Goal: Information Seeking & Learning: Understand process/instructions

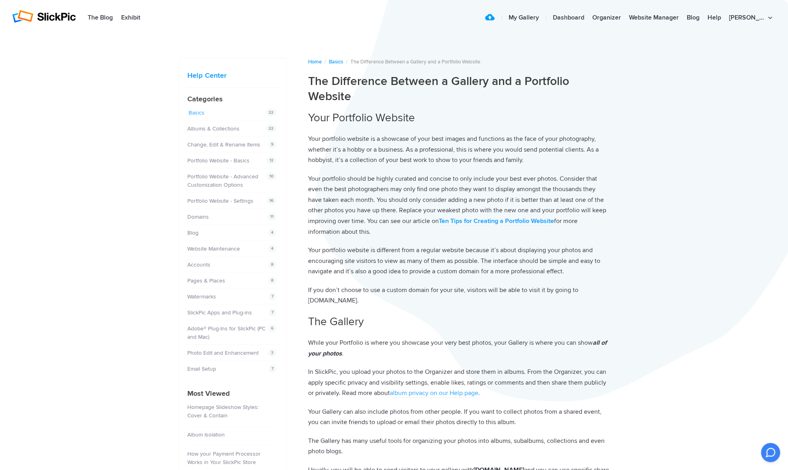
click at [197, 112] on link "Basics" at bounding box center [197, 112] width 16 height 7
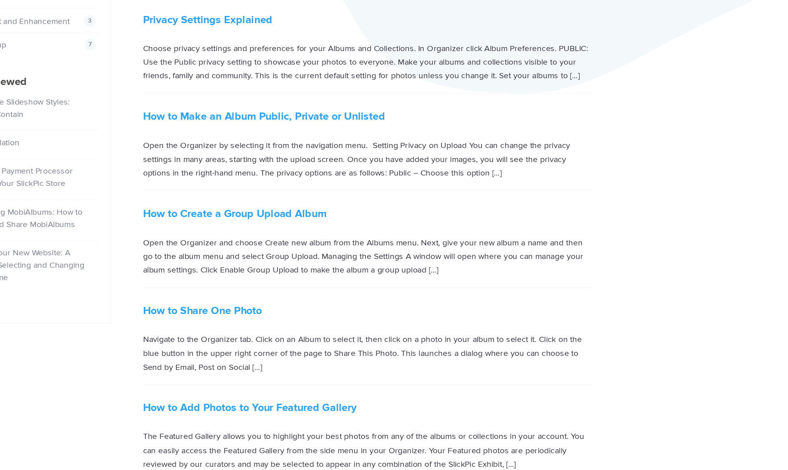
scroll to position [188, 0]
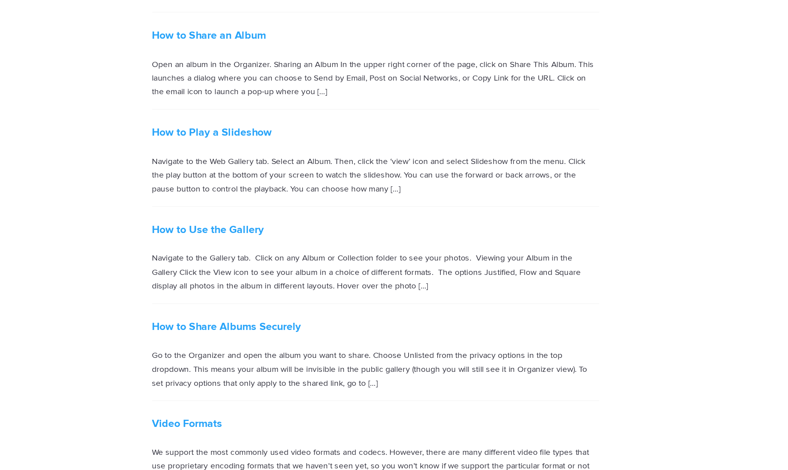
scroll to position [835, 0]
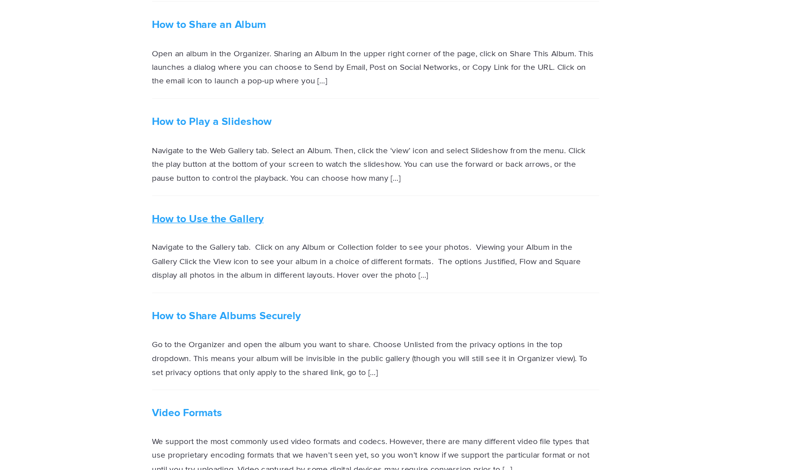
click at [326, 297] on link "How to Use the Gallery" at bounding box center [345, 300] width 75 height 9
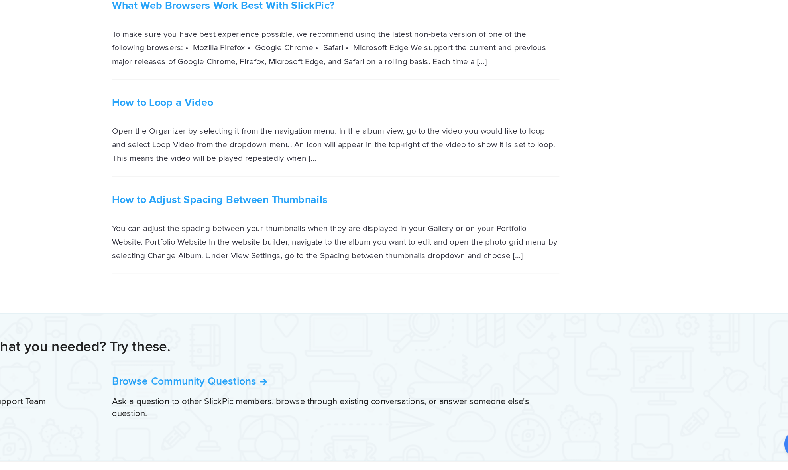
scroll to position [1194, 0]
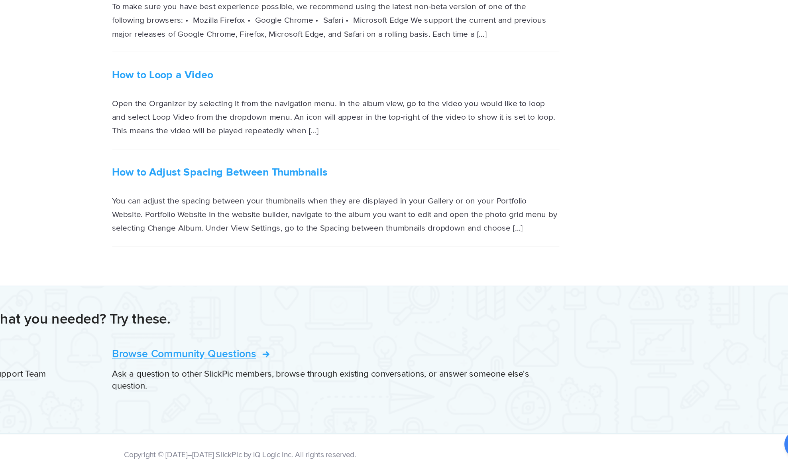
click at [377, 387] on link "Browse Community Questions" at bounding box center [360, 391] width 104 height 9
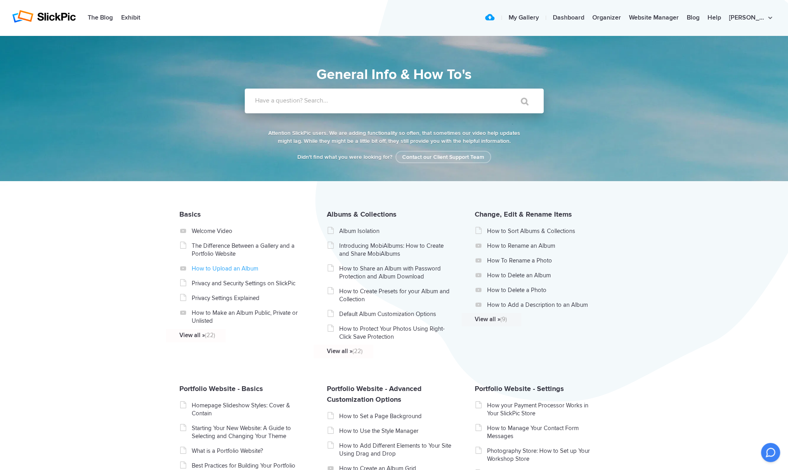
click at [212, 268] on link "How to Upload an Album" at bounding box center [247, 268] width 113 height 8
click at [192, 219] on link "Basics" at bounding box center [190, 214] width 22 height 9
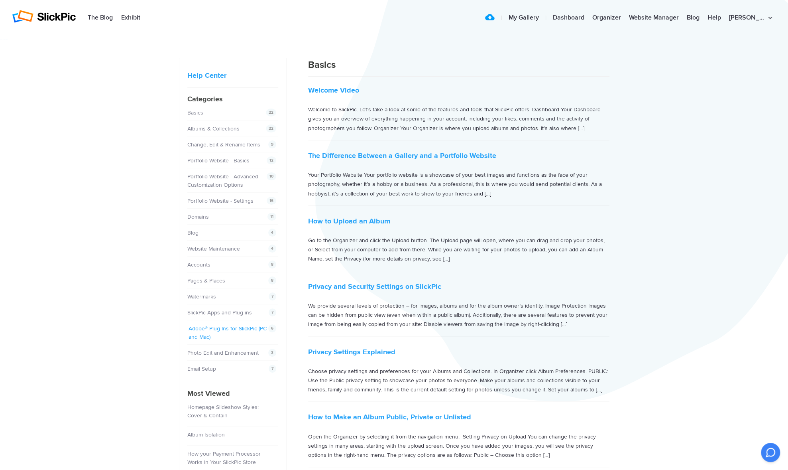
click at [209, 325] on link "Adobe® Plug-Ins for SlickPic (PC and Mac)" at bounding box center [228, 332] width 78 height 15
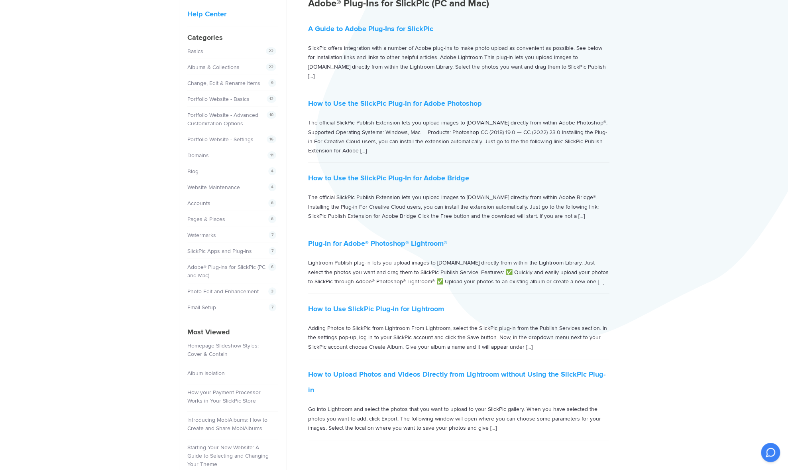
scroll to position [63, 0]
click at [396, 368] on link "How to Upload Photos and Videos Directly from Lightroom without Using the Slick…" at bounding box center [456, 380] width 297 height 24
click at [192, 65] on link "Albums & Collections" at bounding box center [215, 65] width 52 height 7
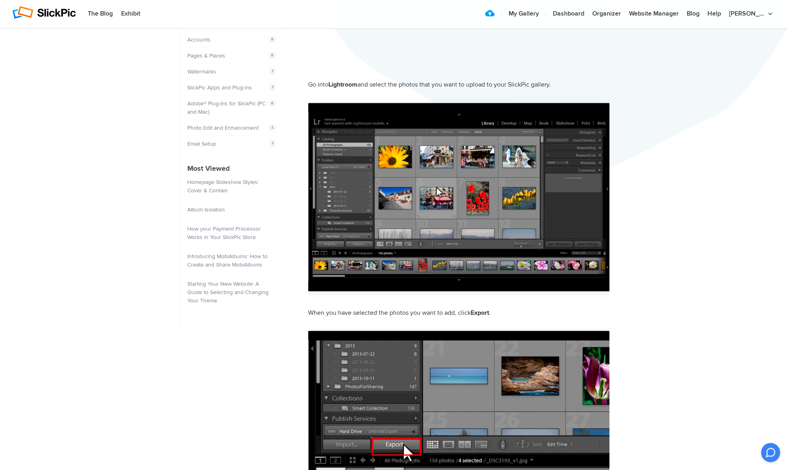
scroll to position [224, 0]
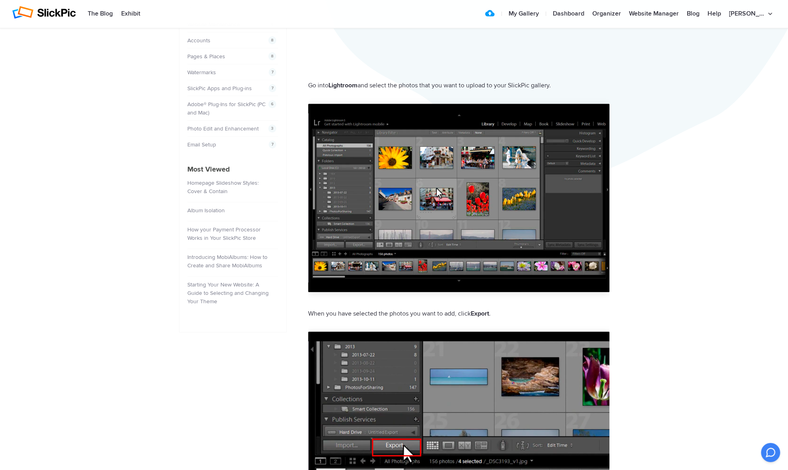
click at [530, 436] on img at bounding box center [458, 425] width 301 height 189
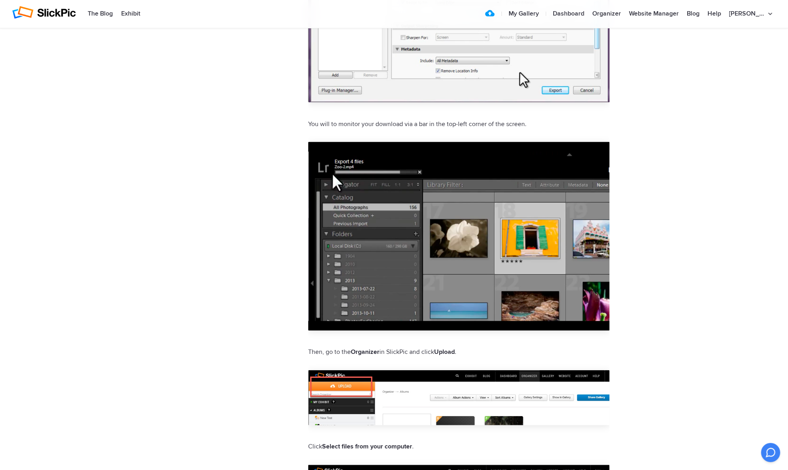
scroll to position [1138, 0]
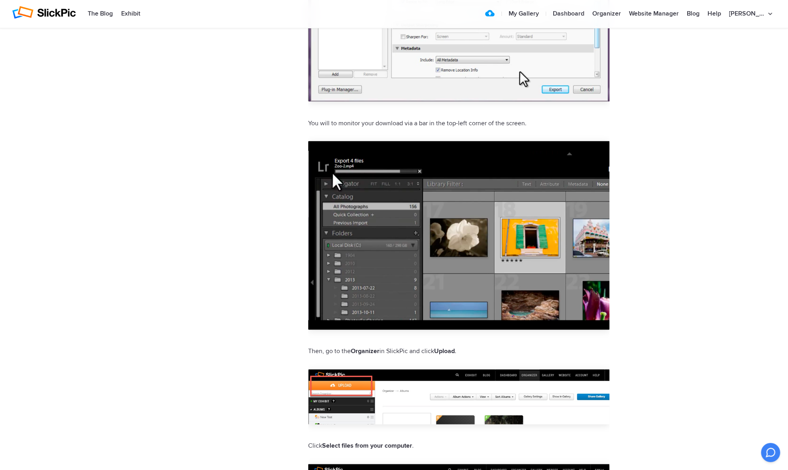
click at [699, 431] on div "Help Center [PERSON_NAME] Photographie Home / Adobe® Plug-Ins for SlickPic (PC …" at bounding box center [394, 18] width 788 height 2243
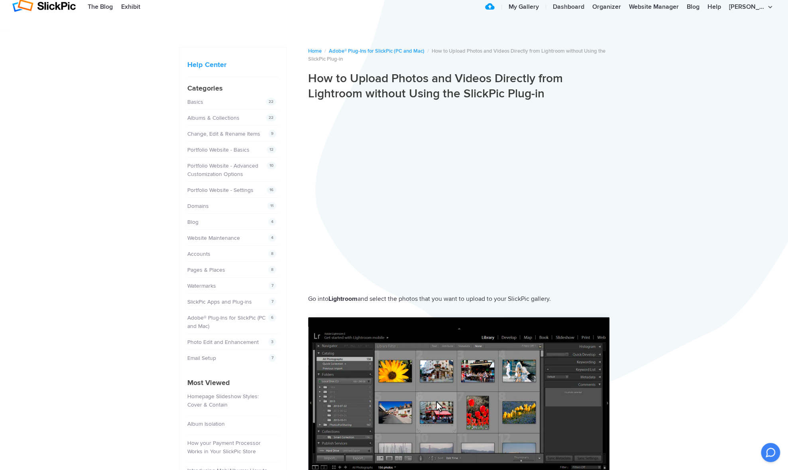
scroll to position [13, 0]
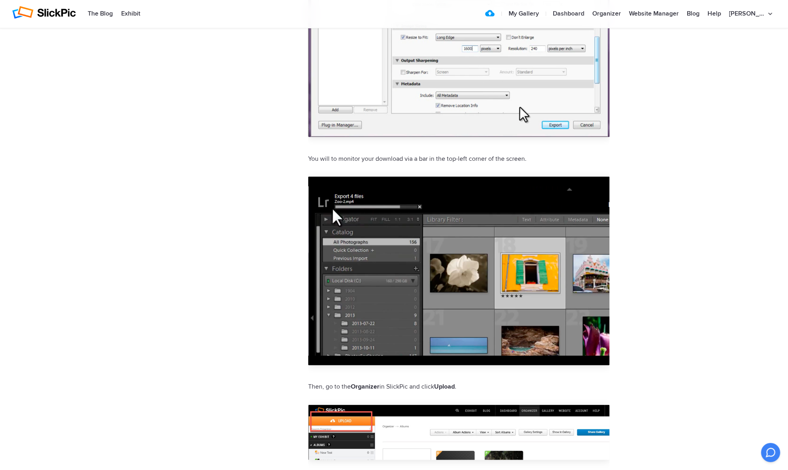
scroll to position [1104, 0]
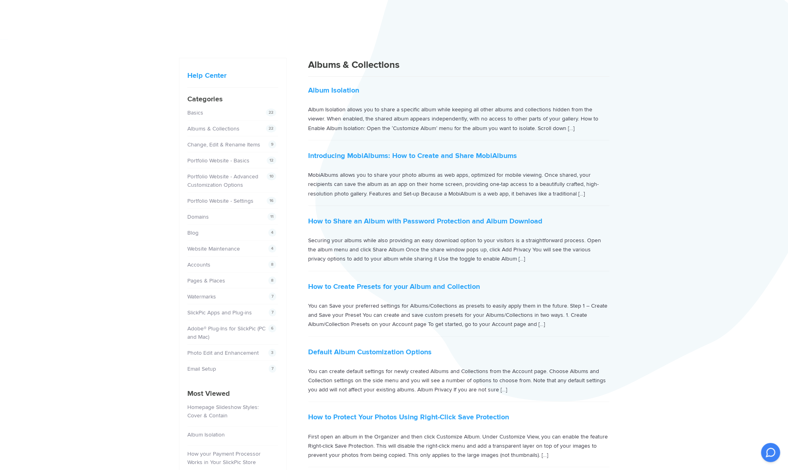
scroll to position [411, 0]
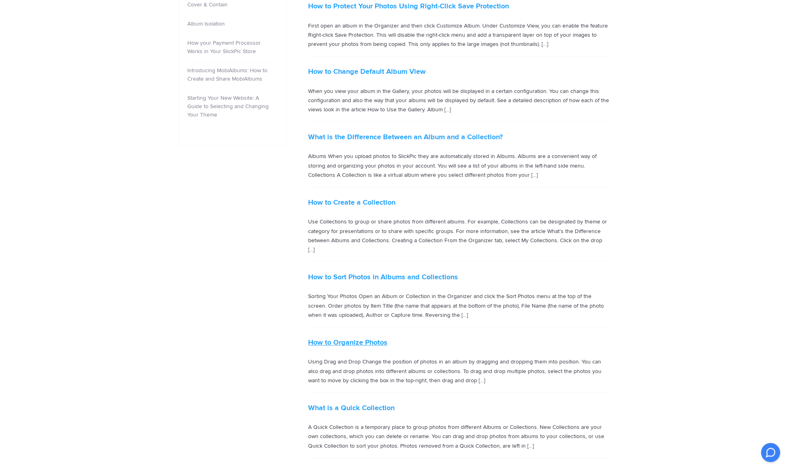
click at [353, 338] on link "How to Organize Photos" at bounding box center [347, 342] width 79 height 9
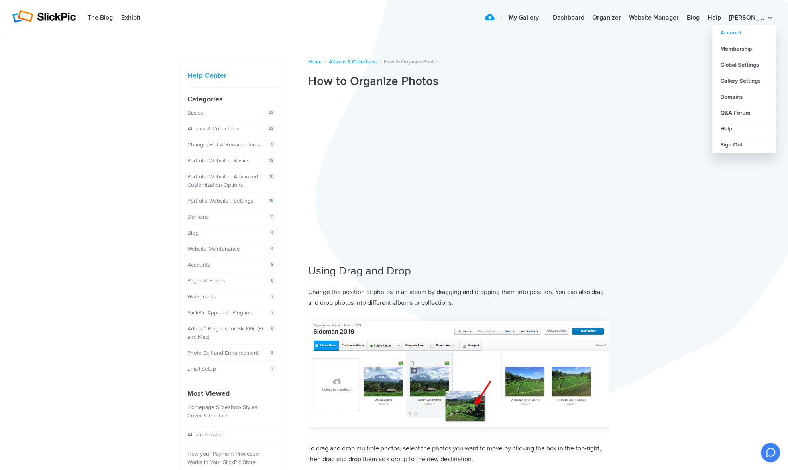
click at [740, 32] on link "Account" at bounding box center [745, 33] width 64 height 16
